Goal: Task Accomplishment & Management: Manage account settings

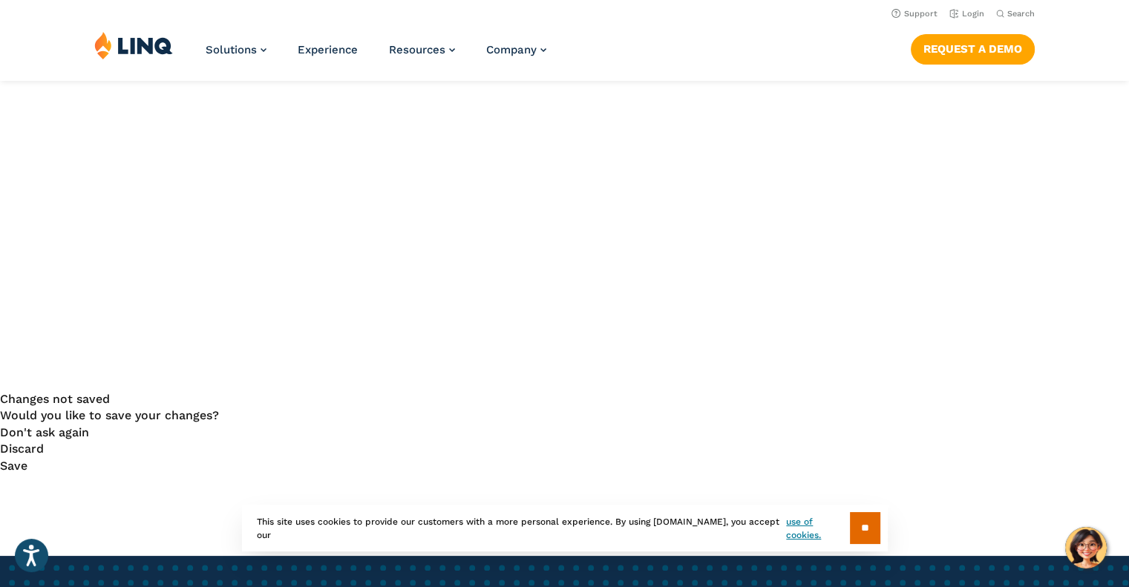
scroll to position [148, 0]
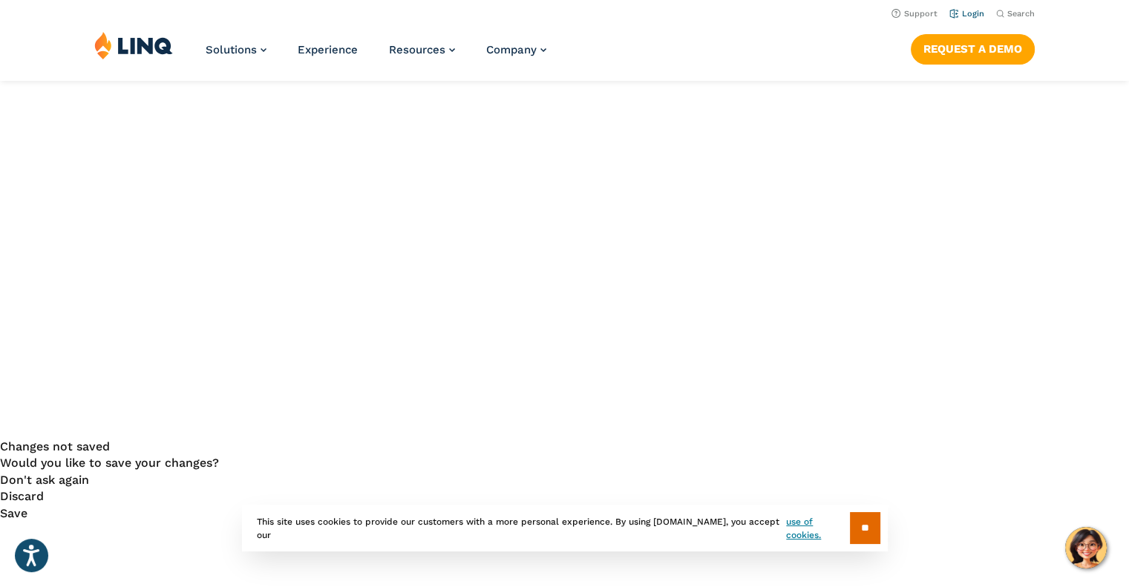
click at [980, 19] on li "Login" at bounding box center [966, 12] width 35 height 16
click at [978, 14] on link "Login" at bounding box center [966, 14] width 35 height 10
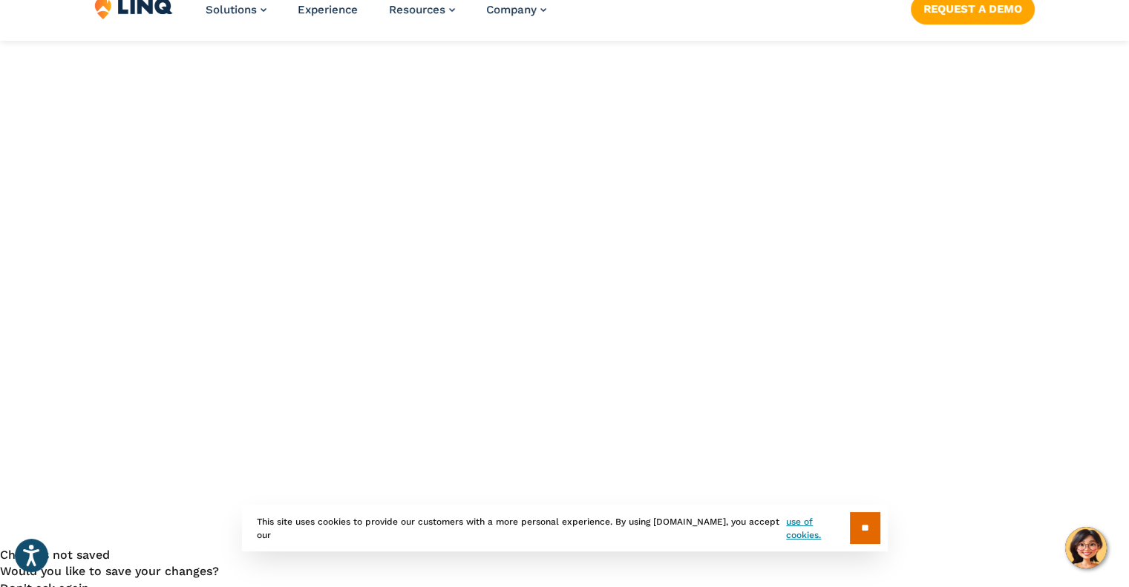
scroll to position [74, 0]
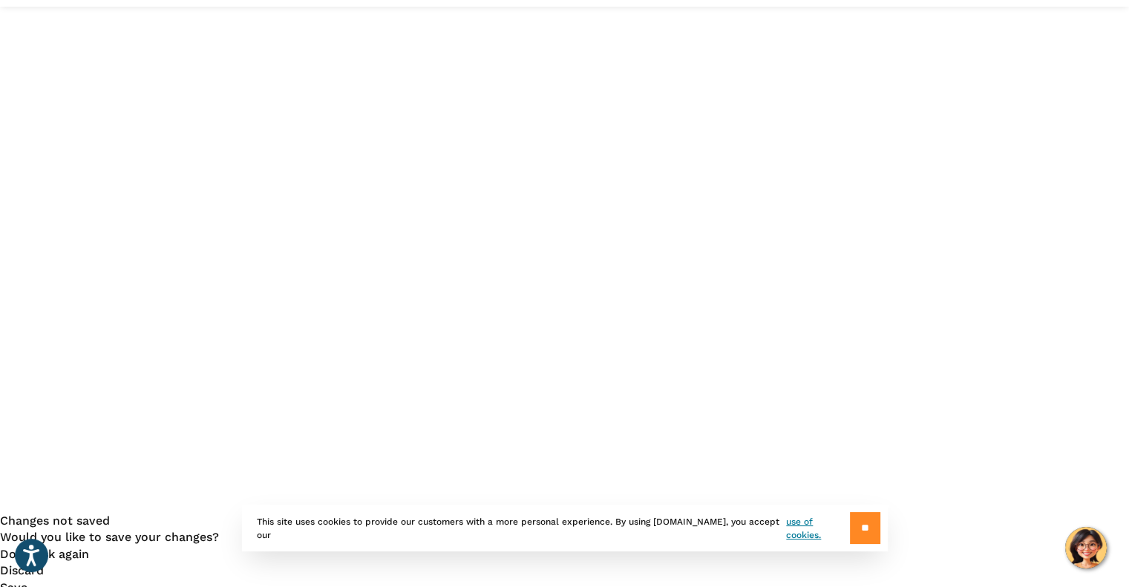
click at [853, 536] on input "**" at bounding box center [865, 528] width 30 height 32
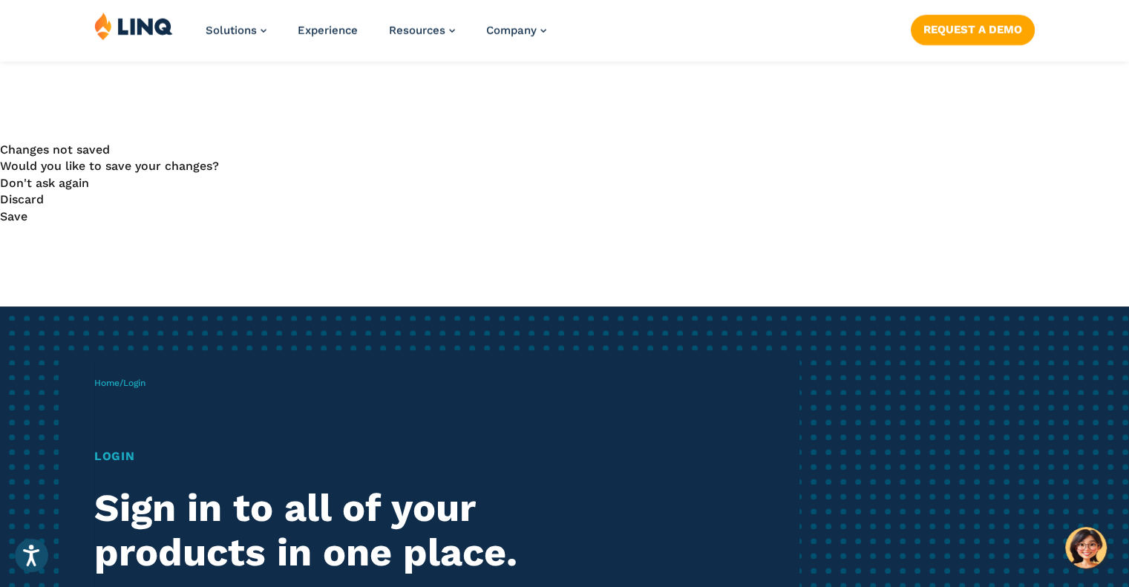
scroll to position [594, 0]
